Goal: Transaction & Acquisition: Purchase product/service

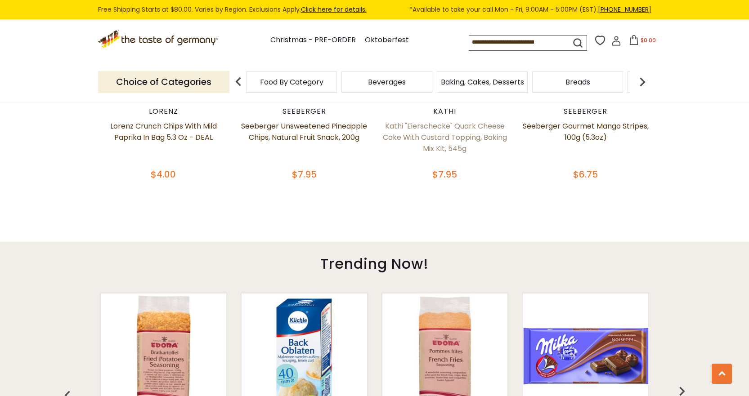
scroll to position [764, 0]
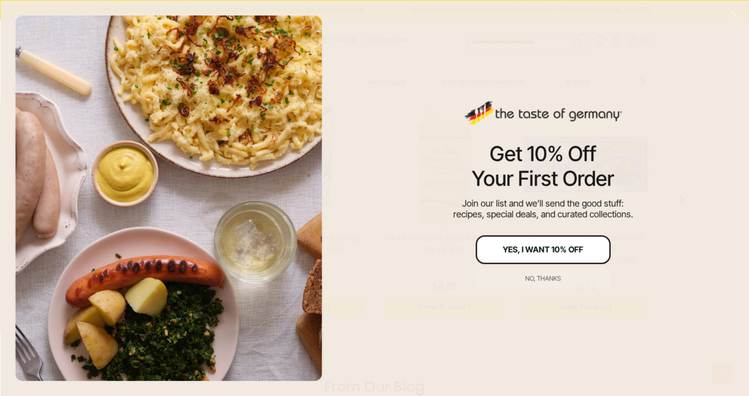
click at [553, 254] on div "Yes, I Want 10% Off" at bounding box center [543, 249] width 80 height 8
type input "**********"
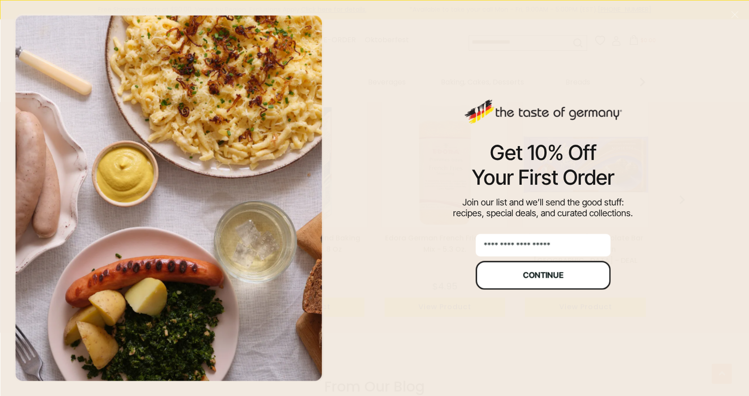
click at [541, 273] on div "Continue" at bounding box center [542, 275] width 40 height 8
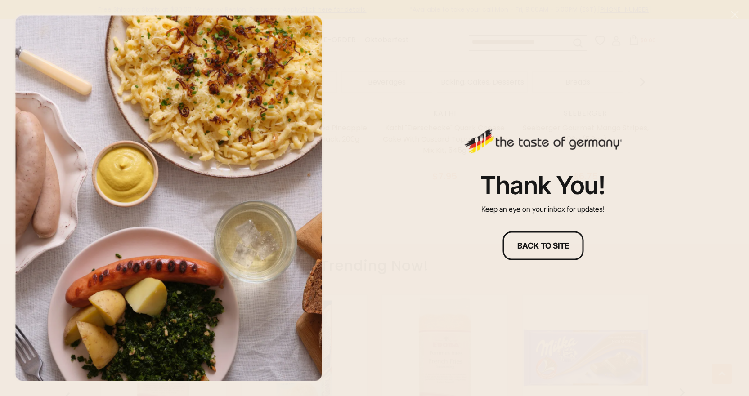
scroll to position [379, 0]
click at [548, 246] on div "Back to site" at bounding box center [543, 245] width 52 height 8
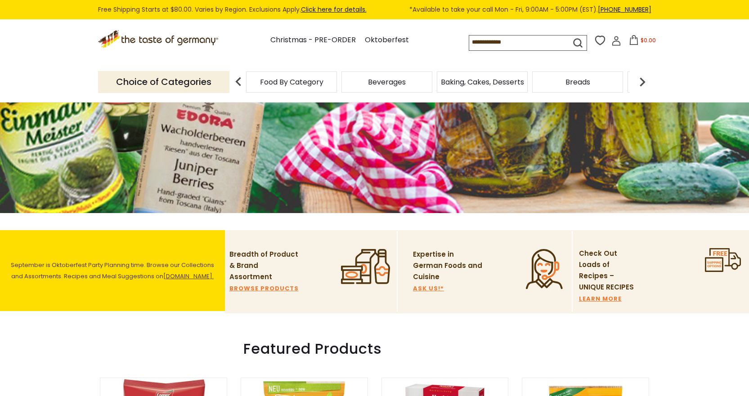
scroll to position [154, 0]
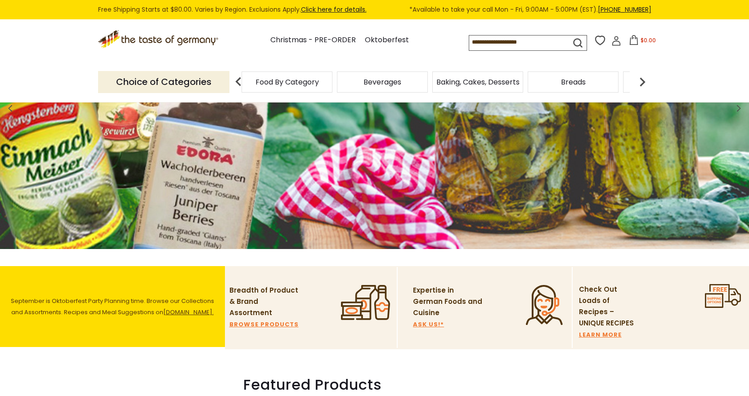
click at [309, 76] on div "Food By Category" at bounding box center [286, 81] width 91 height 21
click at [313, 89] on div "Food By Category" at bounding box center [286, 81] width 91 height 21
click at [385, 43] on link "Oktoberfest" at bounding box center [387, 40] width 44 height 12
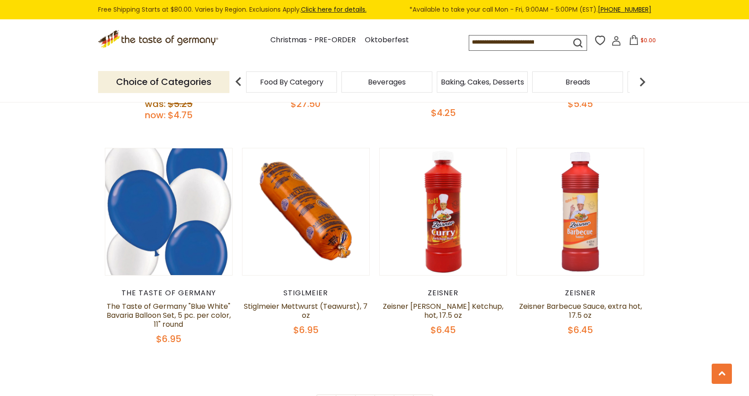
scroll to position [2023, 0]
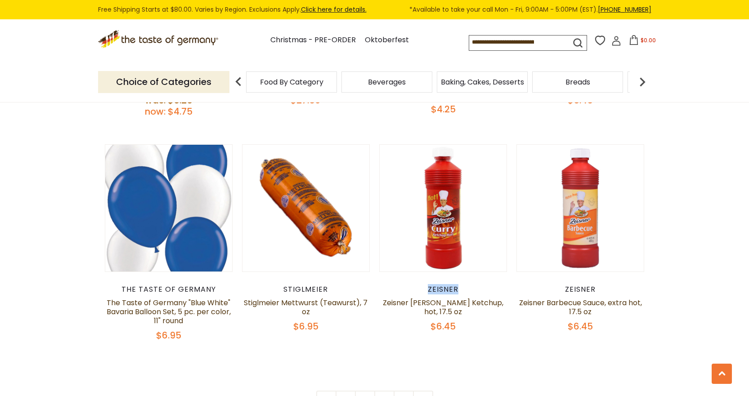
drag, startPoint x: 460, startPoint y: 289, endPoint x: 431, endPoint y: 294, distance: 29.2
click at [428, 294] on div "Zeisner Zeisner [PERSON_NAME] Ketchup, hot, 17.5 oz $6.45" at bounding box center [443, 308] width 128 height 47
drag, startPoint x: 469, startPoint y: 292, endPoint x: 427, endPoint y: 294, distance: 42.3
click at [427, 294] on div "Zeisner" at bounding box center [443, 289] width 128 height 9
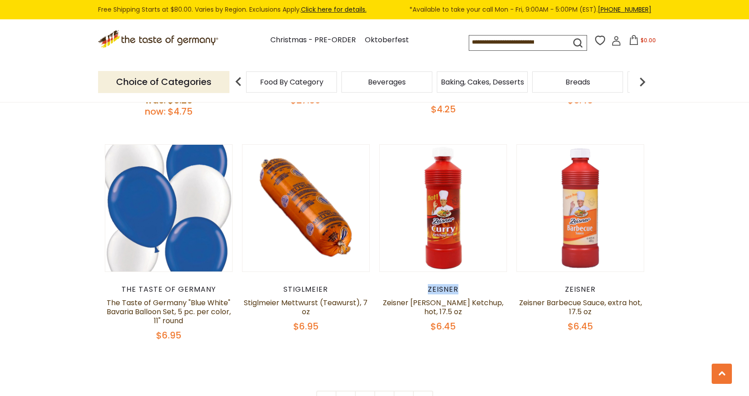
copy div "Zeisner"
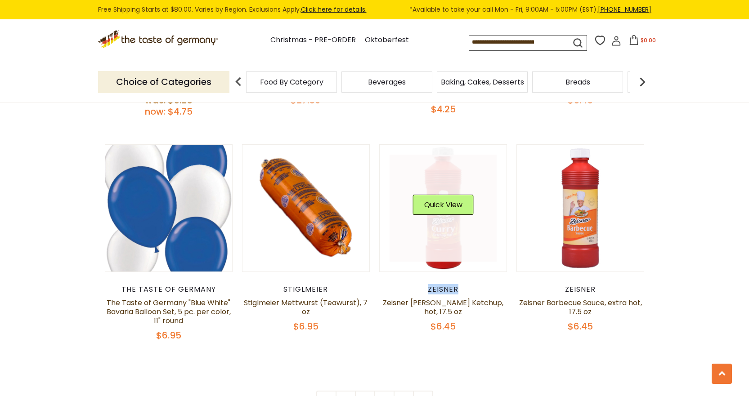
click at [443, 214] on button "Quick View" at bounding box center [443, 205] width 61 height 20
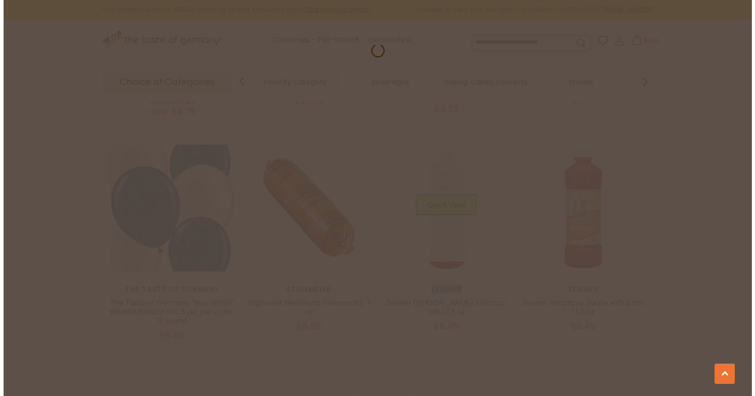
scroll to position [2025, 0]
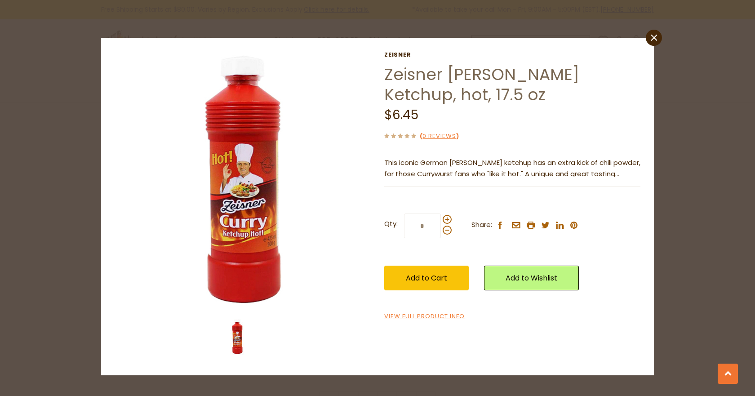
click at [489, 175] on p "This iconic German [PERSON_NAME] ketchup has an extra kick of chili powder, for…" at bounding box center [512, 168] width 256 height 22
click at [436, 276] on span "Add to Cart" at bounding box center [426, 278] width 41 height 10
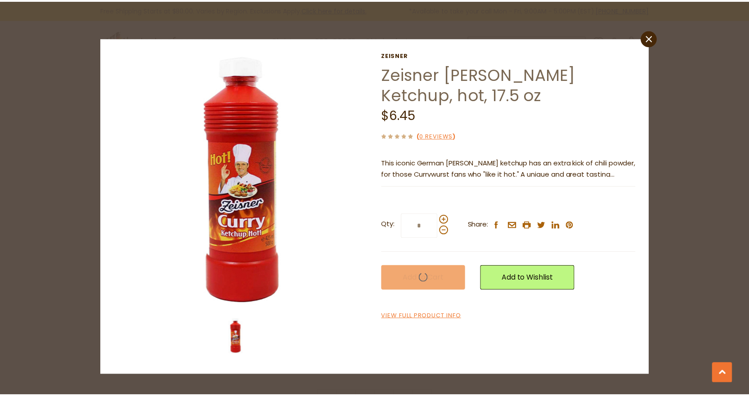
scroll to position [2023, 0]
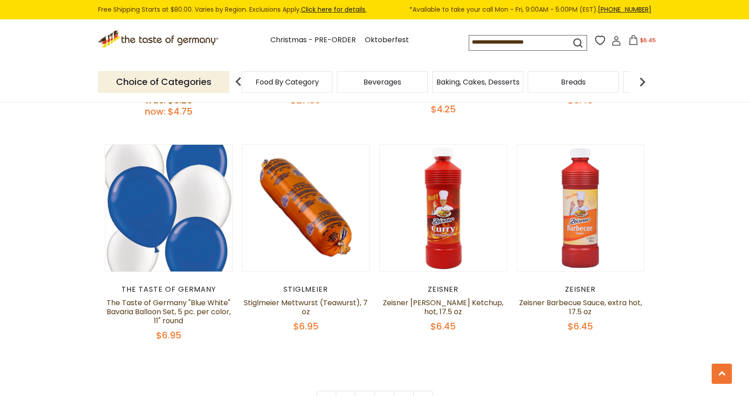
click at [310, 85] on span "Food By Category" at bounding box center [286, 82] width 63 height 7
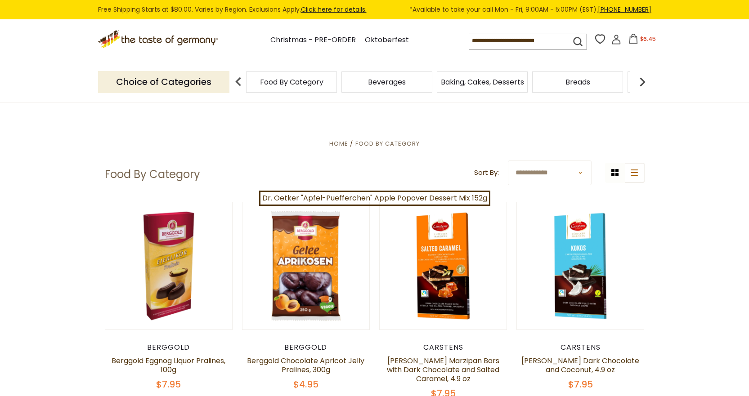
click at [642, 83] on img at bounding box center [642, 82] width 18 height 18
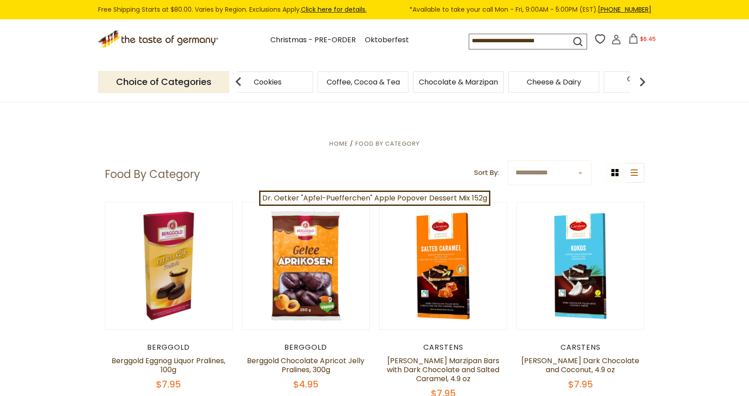
click at [642, 83] on img at bounding box center [642, 82] width 18 height 18
click at [641, 83] on img at bounding box center [642, 82] width 18 height 18
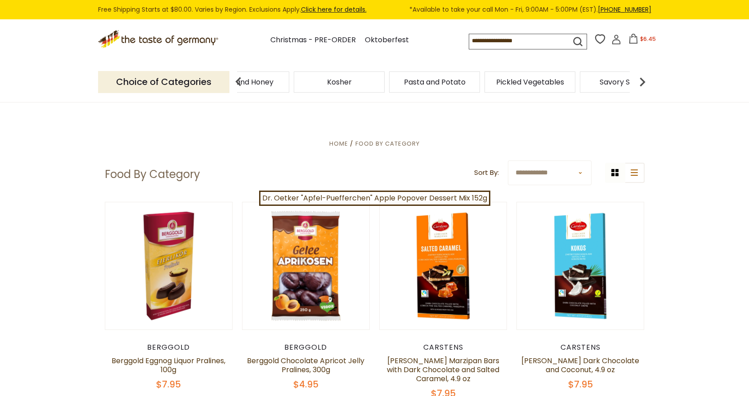
click at [641, 83] on img at bounding box center [642, 82] width 18 height 18
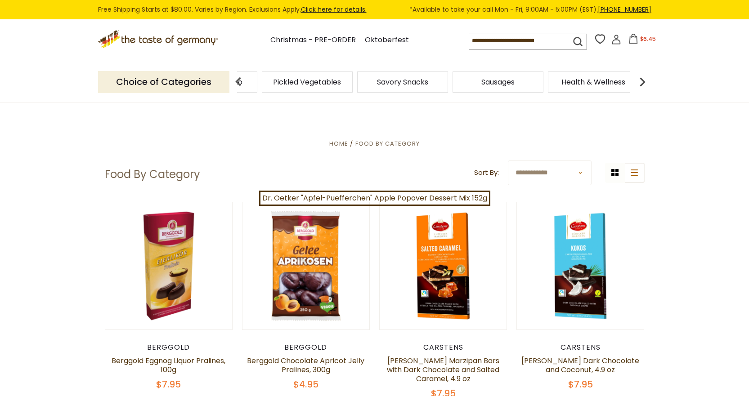
drag, startPoint x: 175, startPoint y: 39, endPoint x: 213, endPoint y: 42, distance: 37.9
click at [175, 39] on icon ".st0{fill:#EDD300;} .st1{fill:#D33E21;}" at bounding box center [159, 39] width 122 height 18
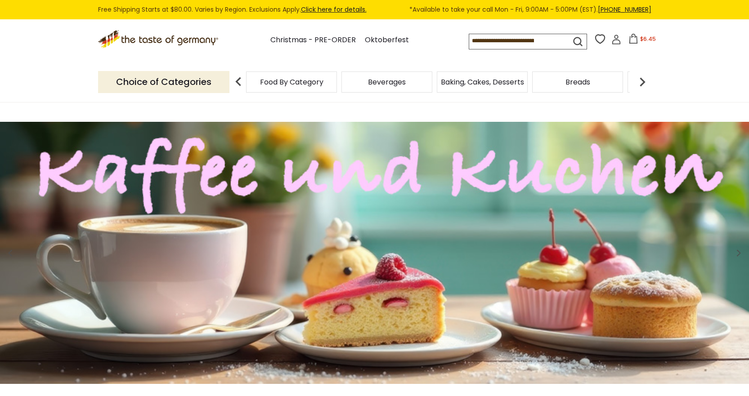
click at [519, 45] on input at bounding box center [511, 40] width 85 height 13
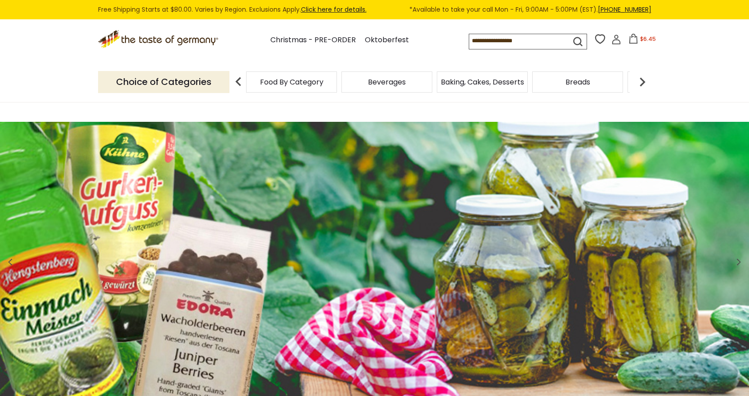
click at [240, 85] on img at bounding box center [238, 82] width 18 height 18
click at [189, 84] on p "Choice of Categories" at bounding box center [163, 82] width 131 height 22
click at [554, 45] on input at bounding box center [511, 40] width 85 height 13
drag, startPoint x: 556, startPoint y: 42, endPoint x: 247, endPoint y: 93, distance: 312.9
click at [190, 71] on header "Free Shipping Starts at $80.00. Varies by Region. Exclusions Apply. Click here …" at bounding box center [374, 51] width 749 height 103
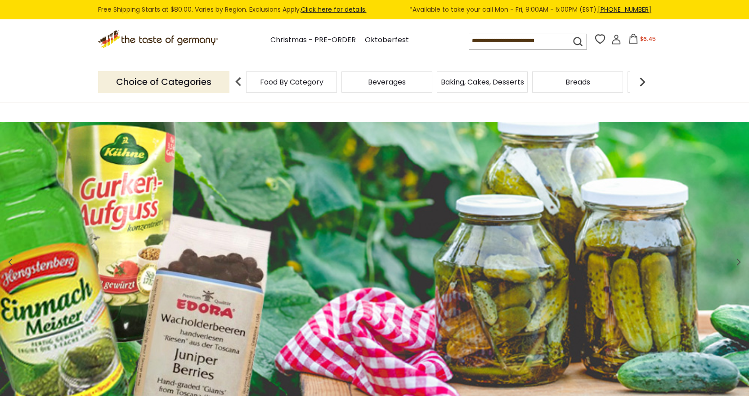
click at [550, 44] on input at bounding box center [511, 40] width 85 height 13
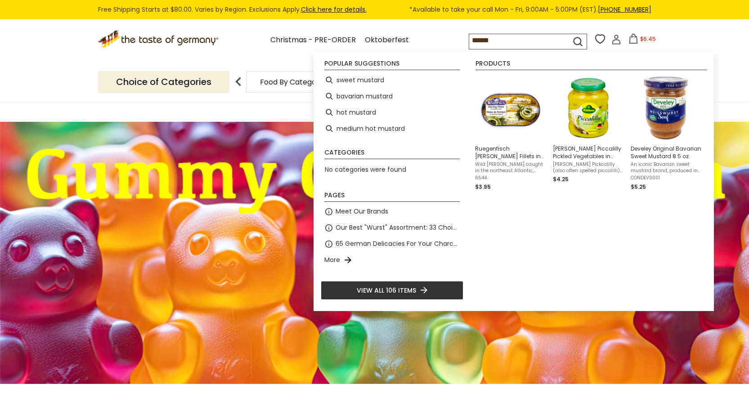
type input "*******"
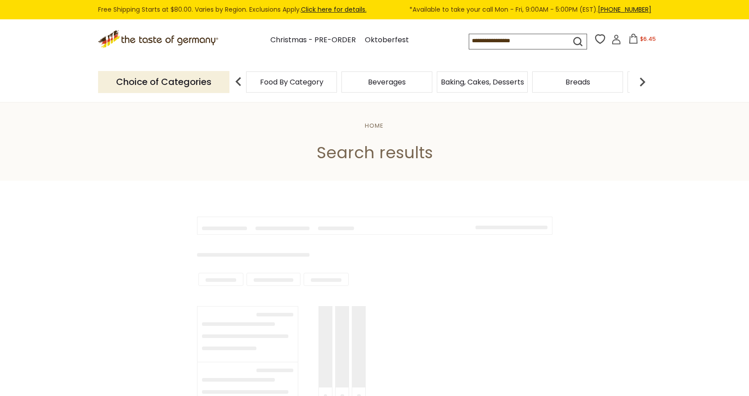
type input "*******"
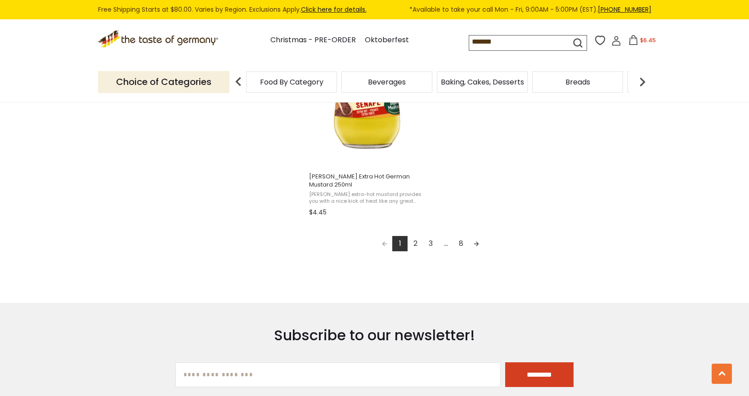
scroll to position [1619, 0]
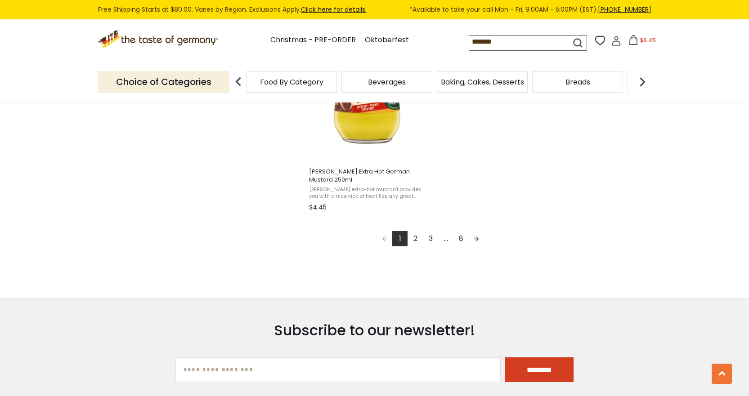
click at [411, 237] on link "2" at bounding box center [414, 238] width 15 height 15
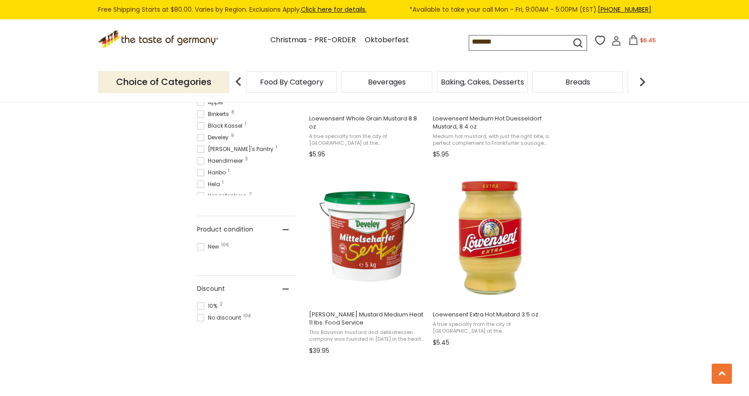
scroll to position [540, 0]
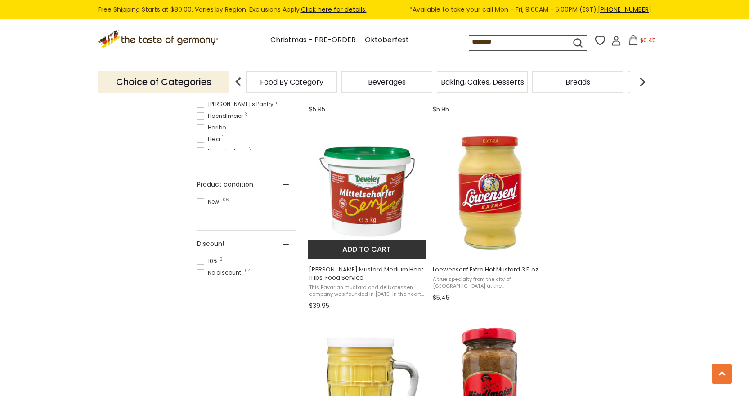
click at [357, 195] on img "Develey Duesseldorf Mustard Medium Heat 11 lbs. Food Service" at bounding box center [367, 191] width 119 height 119
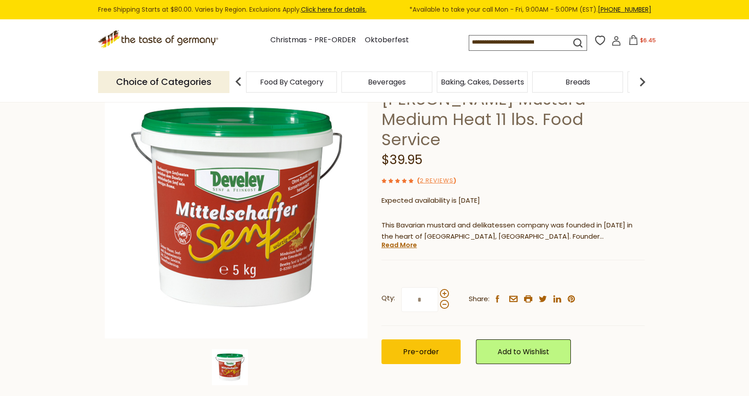
scroll to position [90, 0]
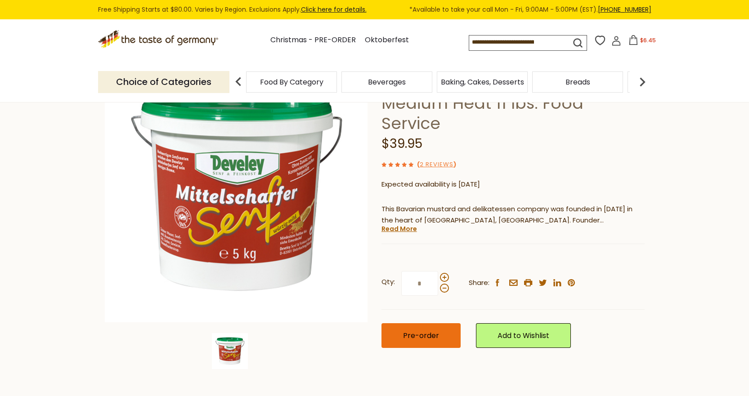
click at [404, 330] on span "Pre-order" at bounding box center [421, 335] width 36 height 10
click at [550, 41] on input at bounding box center [511, 42] width 85 height 13
click at [642, 40] on span "$46.4" at bounding box center [648, 40] width 16 height 8
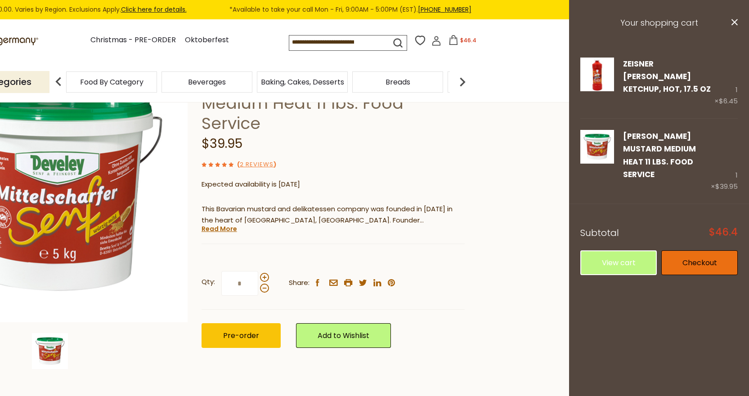
click at [713, 250] on link "Checkout" at bounding box center [699, 262] width 76 height 25
